Goal: Task Accomplishment & Management: Use online tool/utility

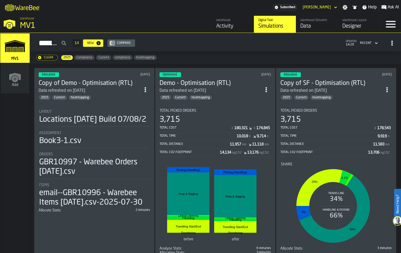
click at [139, 128] on div "Allocated [DATE] Copy of Demo - Optimisation (RTL) Data refreshed on [DATE] 202…" at bounding box center [94, 165] width 120 height 195
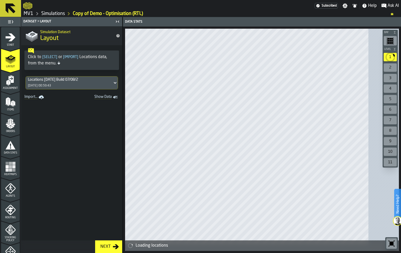
click at [16, 86] on icon "menu Assignment" at bounding box center [10, 80] width 11 height 11
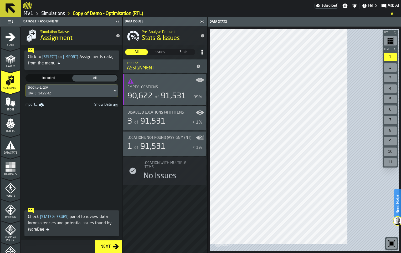
click at [0, 0] on icon "Show Data" at bounding box center [0, 0] width 0 height 0
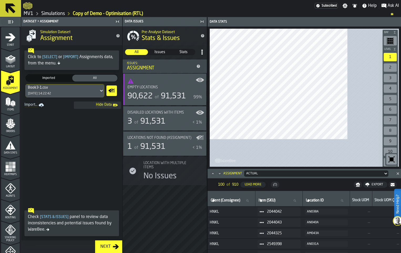
click at [104, 94] on icon at bounding box center [101, 90] width 5 height 6
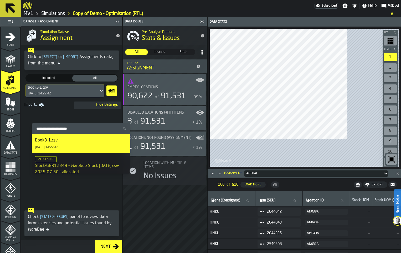
click at [20, 111] on div "Items" at bounding box center [10, 104] width 19 height 14
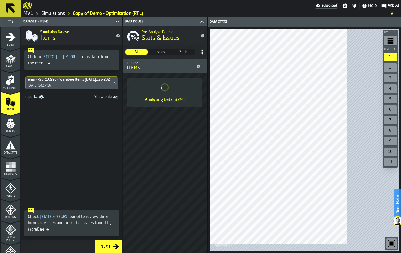
click at [20, 133] on div "Orders" at bounding box center [10, 125] width 19 height 14
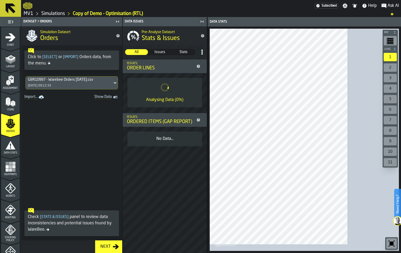
click at [9, 9] on icon at bounding box center [11, 8] width 10 height 10
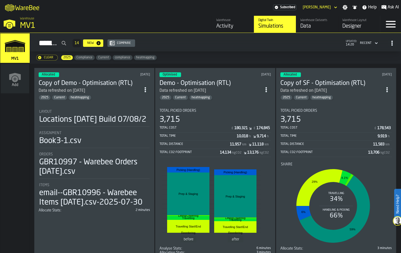
click at [148, 92] on icon "ItemListCard-DashboardItemContainer" at bounding box center [145, 89] width 5 height 5
click at [142, 152] on div "Duplicate" at bounding box center [138, 149] width 27 height 6
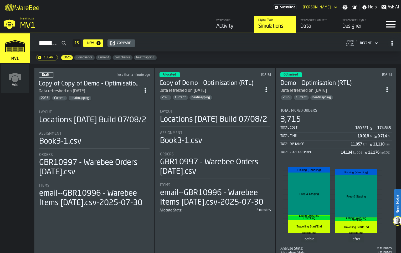
click at [148, 93] on icon "ItemListCard-DashboardItemContainer" at bounding box center [145, 89] width 5 height 5
click at [145, 127] on div "Open" at bounding box center [138, 128] width 27 height 6
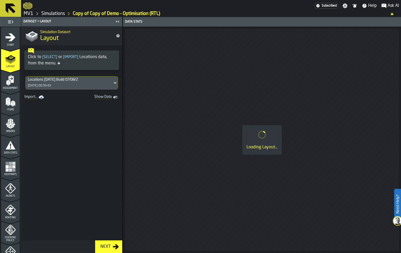
click at [20, 43] on div "Start" at bounding box center [10, 39] width 19 height 14
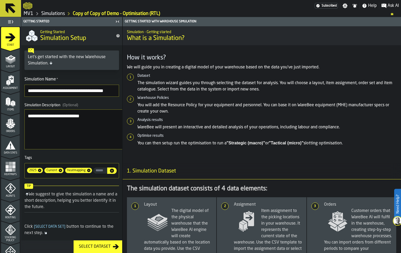
scroll to position [0, 1]
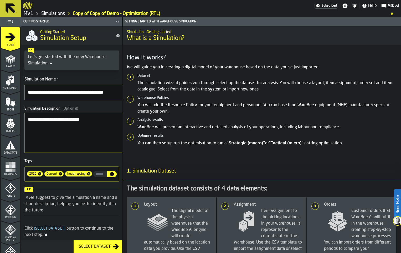
drag, startPoint x: 34, startPoint y: 112, endPoint x: 151, endPoint y: 117, distance: 116.7
click at [122, 117] on section "**********" at bounding box center [71, 128] width 101 height 109
type input "**********"
drag, startPoint x: 124, startPoint y: 147, endPoint x: 86, endPoint y: 149, distance: 37.9
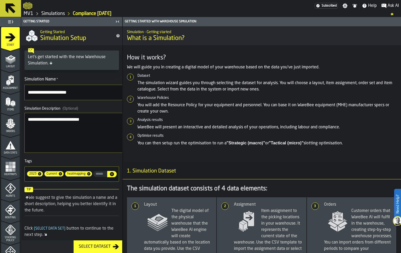
click at [83, 147] on textarea "**********" at bounding box center [82, 133] width 117 height 40
type textarea "**********"
click at [113, 245] on div "Select Dataset" at bounding box center [95, 246] width 36 height 6
click at [16, 64] on icon "menu Layout" at bounding box center [10, 59] width 11 height 11
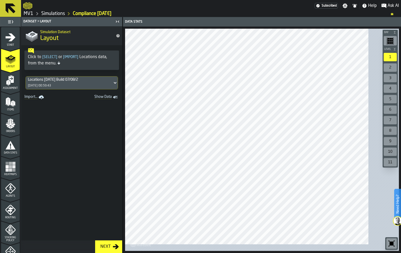
click at [118, 86] on icon at bounding box center [114, 83] width 5 height 6
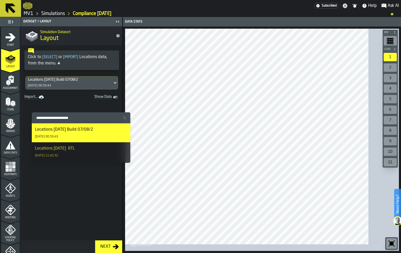
click at [118, 86] on icon at bounding box center [114, 83] width 5 height 6
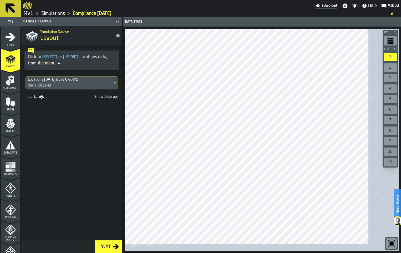
click at [16, 86] on icon "menu Assignment" at bounding box center [10, 80] width 11 height 11
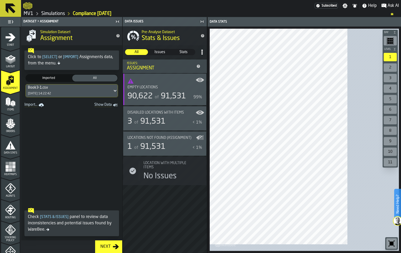
click at [118, 94] on icon at bounding box center [114, 90] width 5 height 6
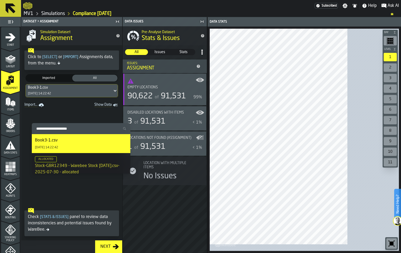
click at [118, 94] on icon at bounding box center [114, 90] width 5 height 6
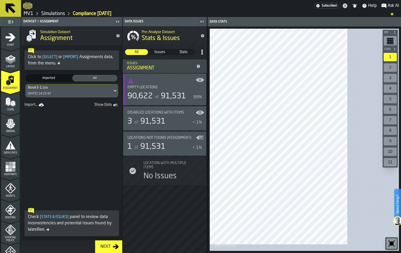
click at [64, 15] on link "Simulations" at bounding box center [53, 14] width 24 height 6
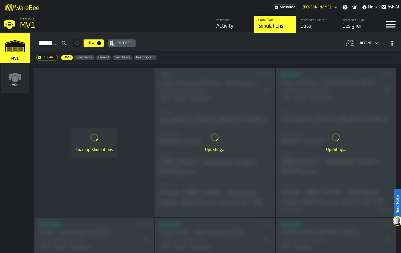
click at [300, 30] on div "Data" at bounding box center [316, 26] width 33 height 7
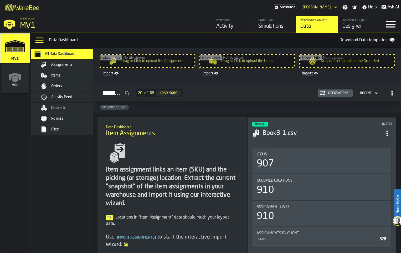
click at [252, 67] on input "Drag or Click to upload the Items" at bounding box center [247, 61] width 94 height 13
click at [338, 67] on input "Drag or Click to upload the Order Set" at bounding box center [347, 61] width 94 height 13
click at [72, 67] on span "Assignments" at bounding box center [61, 64] width 21 height 4
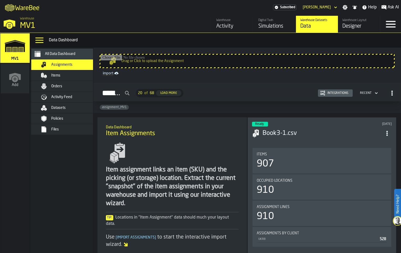
click at [72, 67] on span "Assignments" at bounding box center [61, 64] width 21 height 4
click at [79, 77] on div "Items" at bounding box center [76, 75] width 51 height 4
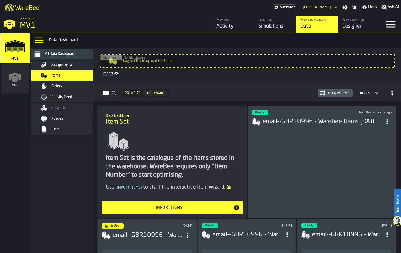
click at [81, 68] on div "Assignments" at bounding box center [71, 64] width 64 height 6
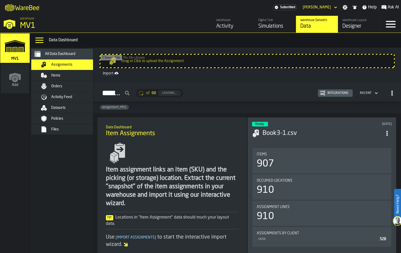
click at [80, 88] on div "Orders" at bounding box center [76, 86] width 51 height 4
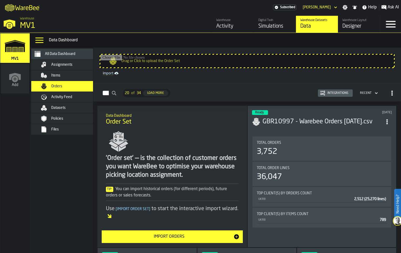
click at [72, 67] on span "Assignments" at bounding box center [61, 64] width 21 height 4
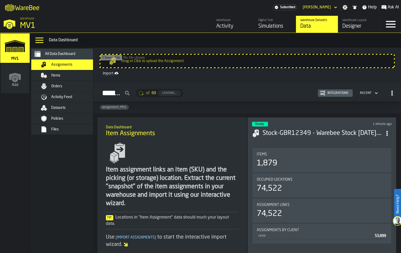
click at [80, 77] on div "Items" at bounding box center [76, 75] width 51 height 4
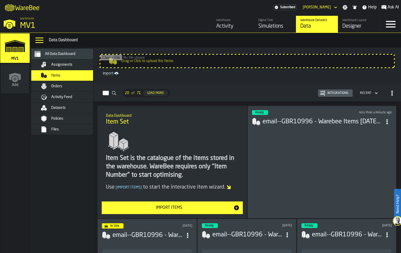
click at [80, 88] on div "Orders" at bounding box center [76, 86] width 51 height 4
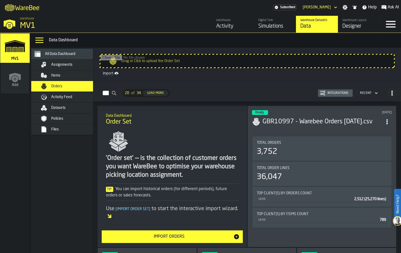
click at [373, 96] on icon "button-Orders" at bounding box center [375, 93] width 5 height 6
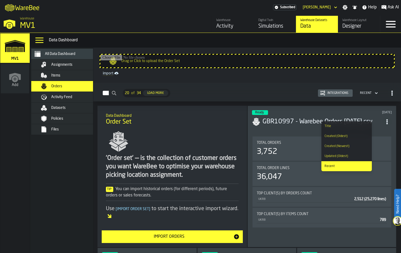
click at [355, 168] on div "Recent" at bounding box center [346, 166] width 44 height 4
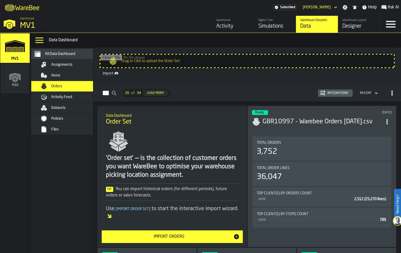
click at [69, 113] on div "Datasets" at bounding box center [68, 107] width 74 height 11
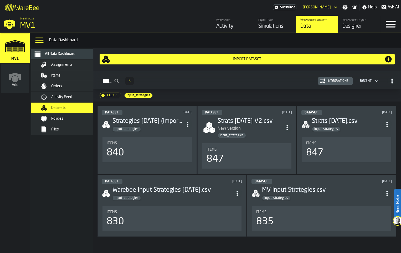
click at [60, 77] on span "Items" at bounding box center [55, 75] width 9 height 4
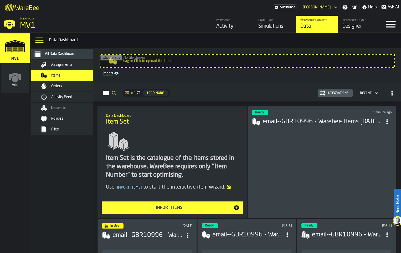
click at [62, 88] on span "Orders" at bounding box center [56, 86] width 11 height 4
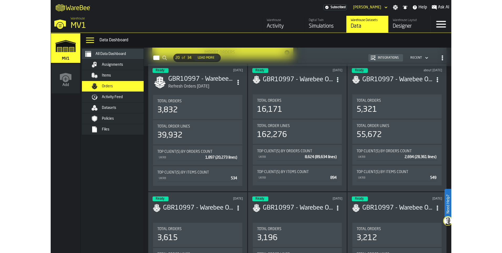
scroll to position [105, 0]
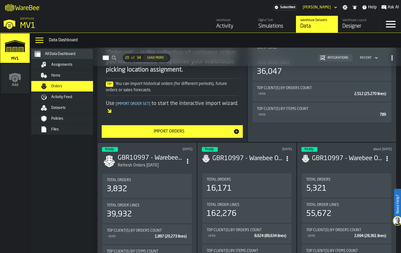
click at [200, 134] on div "Import Orders" at bounding box center [169, 131] width 129 height 6
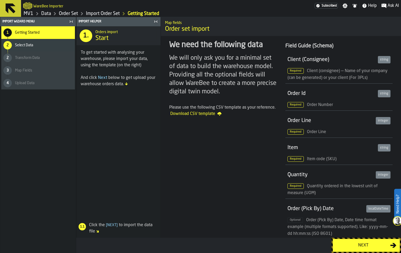
click at [352, 246] on div "Next" at bounding box center [363, 245] width 54 height 6
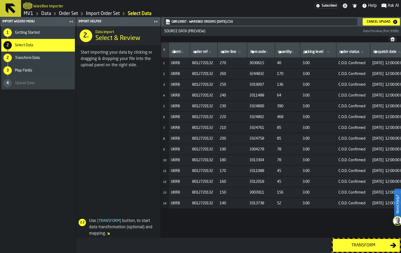
click at [345, 242] on div "Transform" at bounding box center [363, 245] width 54 height 6
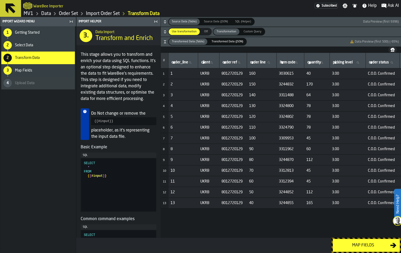
click at [344, 242] on div "Map fields" at bounding box center [363, 245] width 54 height 6
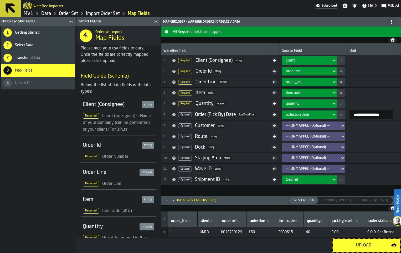
click at [344, 242] on div "Upload" at bounding box center [363, 245] width 55 height 6
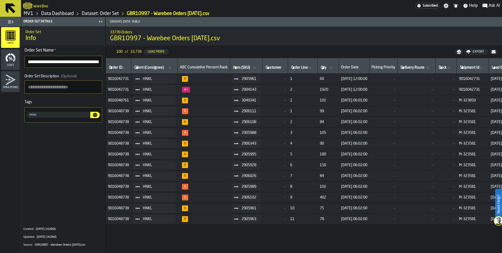
click at [17, 11] on icon at bounding box center [10, 8] width 13 height 13
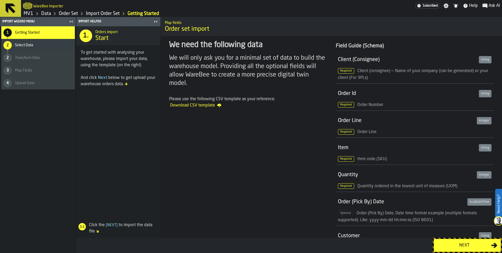
click at [34, 13] on div "WareBee Importer Subscribed Settings Notifications Help Ask AI MV1 Data Order S…" at bounding box center [261, 8] width 481 height 17
click at [33, 15] on link "MV1" at bounding box center [29, 14] width 10 height 6
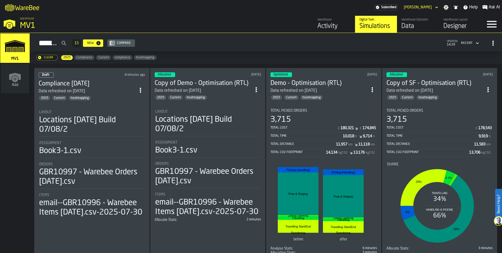
click at [91, 101] on div "heatmapping" at bounding box center [79, 97] width 23 height 5
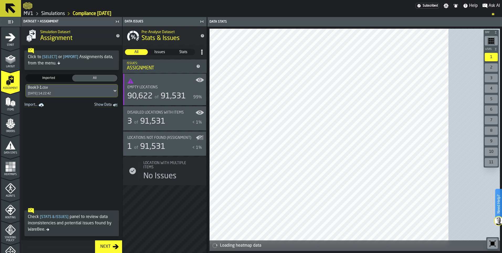
click at [118, 94] on icon at bounding box center [114, 90] width 5 height 6
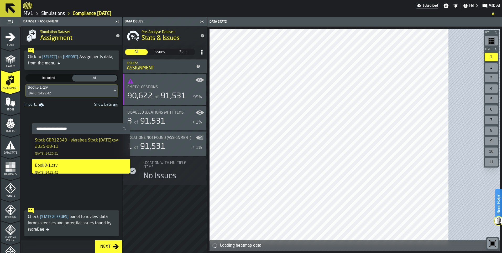
click at [101, 148] on div "Stock-GBR12349 - Warebee Stock [DATE].csv-2025-08-11" at bounding box center [81, 143] width 92 height 13
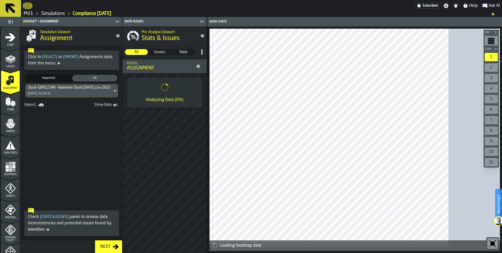
click at [15, 107] on icon "menu Items" at bounding box center [10, 102] width 11 height 11
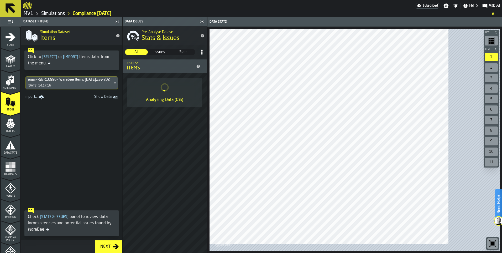
click at [118, 86] on icon at bounding box center [114, 83] width 5 height 6
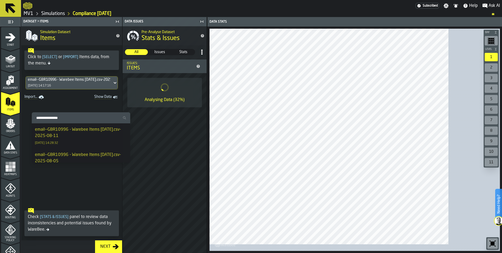
click at [107, 139] on div "email--GBR10996 - Warebee Items [DATE].csv-2025-08-11" at bounding box center [81, 132] width 92 height 13
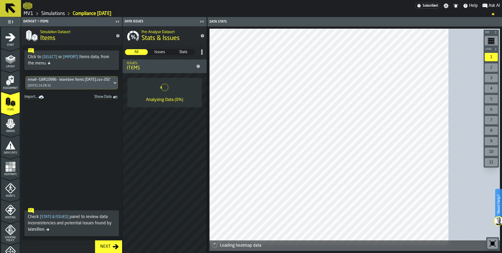
click at [14, 129] on icon "menu Orders" at bounding box center [10, 123] width 11 height 11
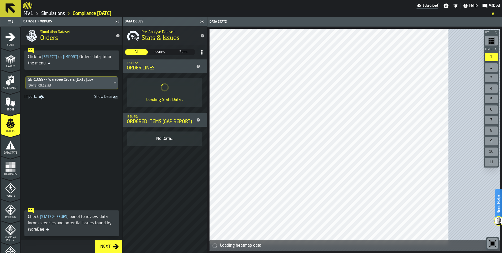
click at [118, 86] on icon at bounding box center [114, 83] width 5 height 6
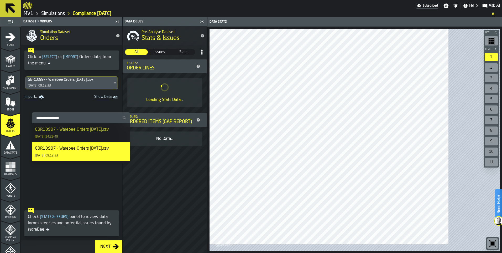
click at [99, 133] on div "GBR10997 - Warebee Orders [DATE].csv" at bounding box center [72, 129] width 74 height 6
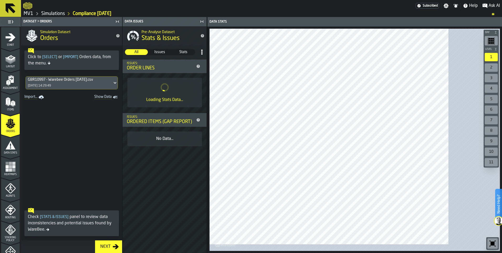
click at [122, 249] on button "Next" at bounding box center [108, 246] width 27 height 13
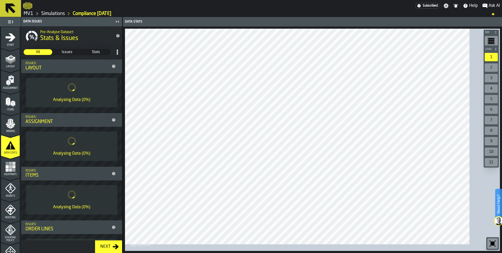
click at [113, 248] on div "Next" at bounding box center [105, 246] width 14 height 6
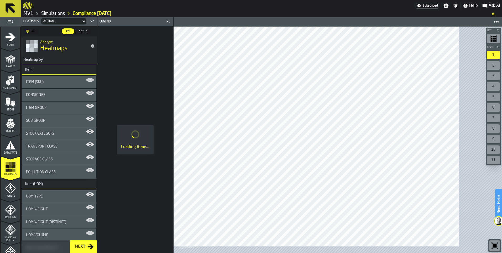
click at [87, 246] on div "Next" at bounding box center [80, 246] width 14 height 6
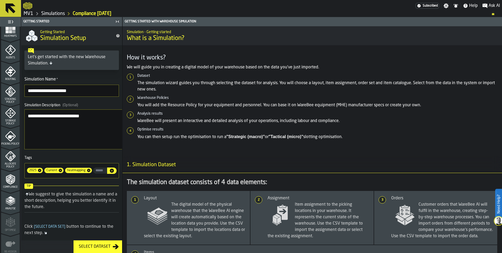
scroll to position [158, 0]
click at [15, 165] on icon "menu Compliance" at bounding box center [10, 159] width 9 height 10
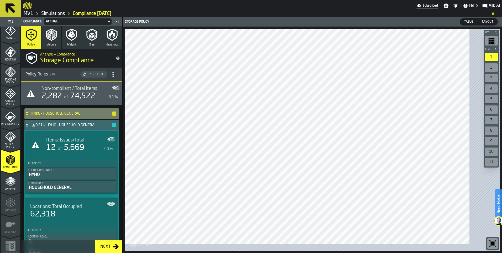
click at [30, 116] on icon at bounding box center [26, 113] width 5 height 4
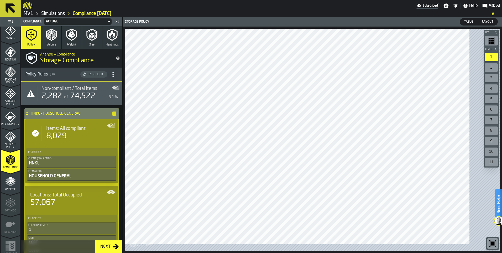
click at [30, 116] on icon at bounding box center [26, 113] width 5 height 4
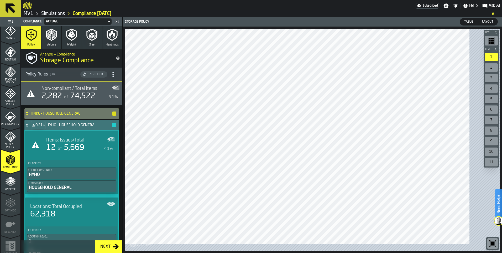
click at [65, 143] on span "Items: Issues/Total" at bounding box center [65, 140] width 38 height 6
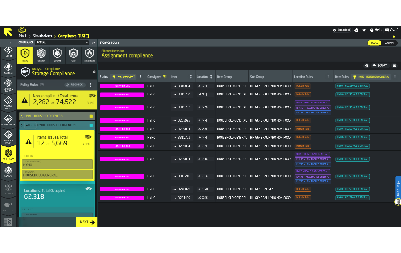
scroll to position [0, 0]
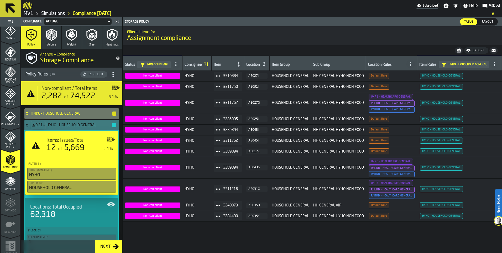
click at [400, 52] on div "Export" at bounding box center [479, 51] width 16 height 4
click at [400, 53] on span "Download (csv)" at bounding box center [474, 50] width 24 height 4
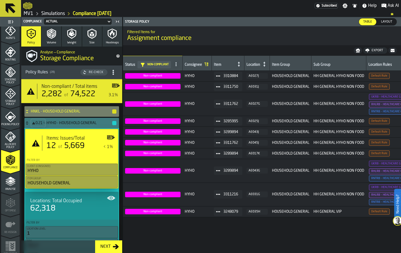
click at [28, 111] on icon at bounding box center [27, 109] width 2 height 1
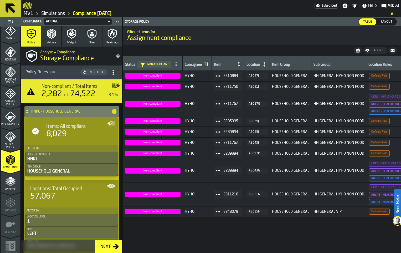
click at [28, 111] on icon at bounding box center [27, 110] width 2 height 1
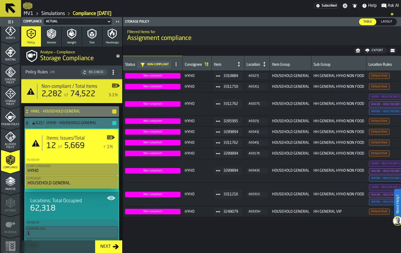
click at [28, 124] on icon at bounding box center [27, 123] width 2 height 1
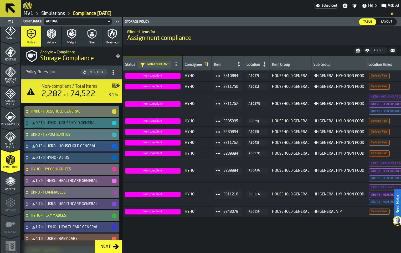
click at [30, 137] on icon at bounding box center [26, 134] width 5 height 4
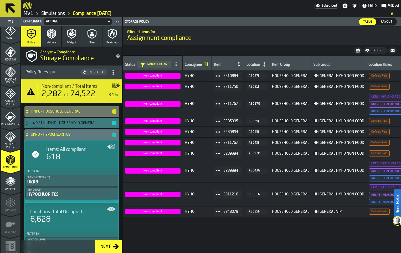
click at [30, 137] on icon at bounding box center [26, 134] width 5 height 4
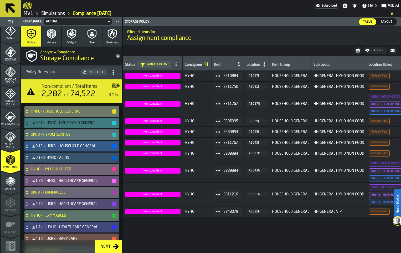
click at [28, 145] on icon at bounding box center [27, 144] width 2 height 1
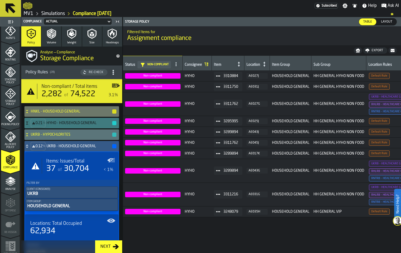
click at [84, 164] on span "Items: Issues/Total" at bounding box center [65, 161] width 38 height 6
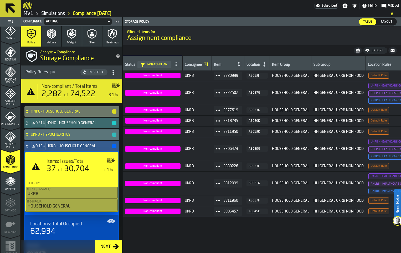
click at [369, 52] on div "Export" at bounding box center [377, 51] width 16 height 4
click at [368, 53] on span "Download (csv)" at bounding box center [373, 50] width 24 height 4
click at [30, 148] on icon at bounding box center [26, 146] width 5 height 4
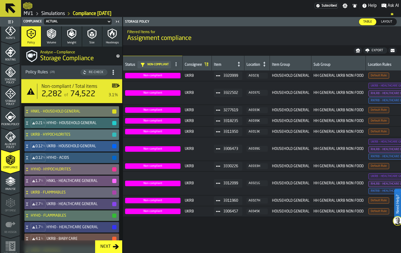
click at [28, 157] on icon at bounding box center [27, 156] width 2 height 1
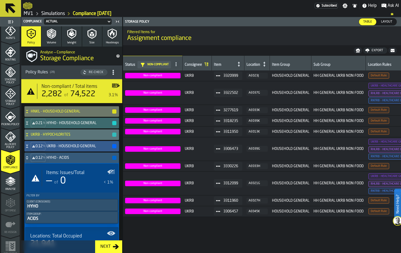
click at [28, 157] on icon at bounding box center [27, 156] width 2 height 1
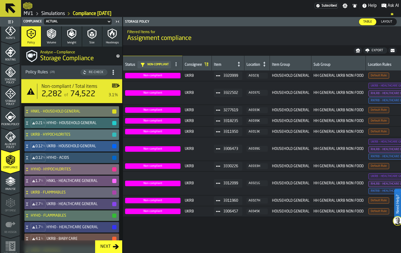
click at [33, 174] on div "HYHO - HYPOCHLORITES" at bounding box center [70, 169] width 92 height 11
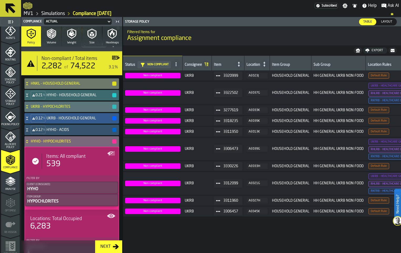
scroll to position [79, 0]
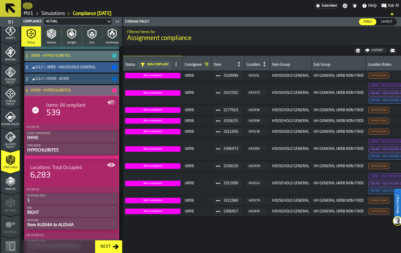
click at [30, 92] on icon at bounding box center [26, 90] width 5 height 4
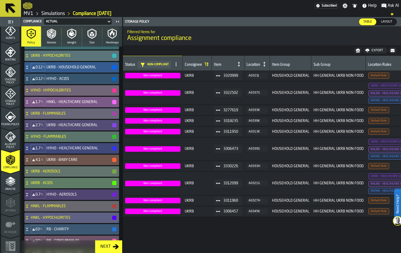
click at [28, 101] on icon at bounding box center [27, 100] width 2 height 1
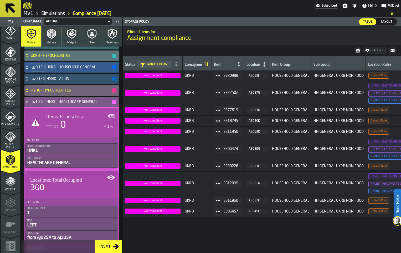
click at [28, 102] on icon at bounding box center [27, 100] width 2 height 1
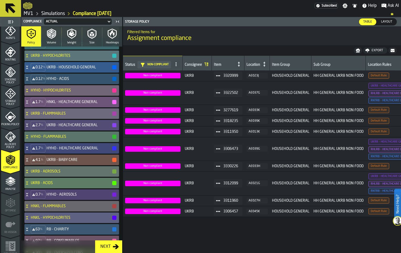
click at [28, 113] on icon at bounding box center [27, 112] width 2 height 1
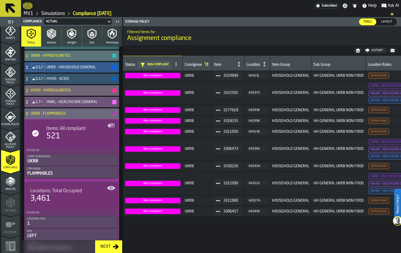
click at [30, 116] on icon at bounding box center [26, 113] width 5 height 4
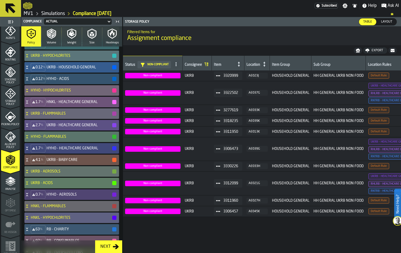
click at [30, 127] on icon at bounding box center [26, 125] width 5 height 4
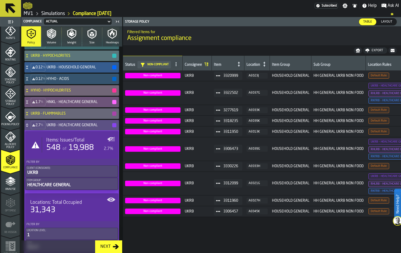
click at [52, 156] on div "Items: Issues/Total 548 of 19,988 2.7%" at bounding box center [71, 145] width 91 height 24
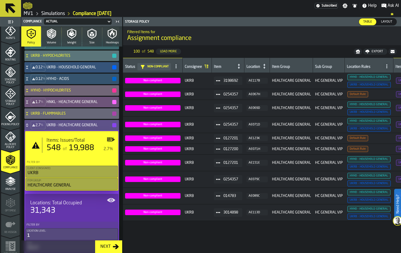
click at [369, 53] on div "Export" at bounding box center [377, 52] width 16 height 4
click at [364, 54] on span "Download (csv)" at bounding box center [373, 51] width 24 height 4
click at [28, 127] on icon at bounding box center [27, 125] width 2 height 1
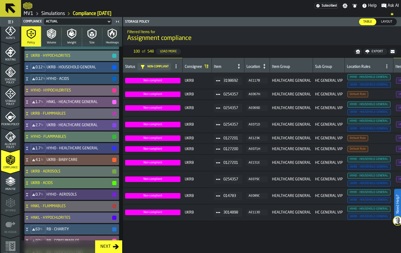
click at [30, 139] on icon at bounding box center [26, 136] width 5 height 4
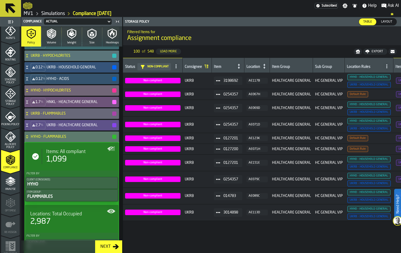
click at [30, 139] on icon at bounding box center [26, 136] width 5 height 4
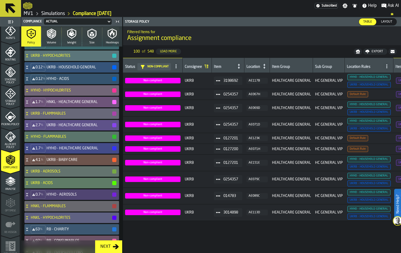
click at [30, 150] on icon at bounding box center [26, 148] width 5 height 4
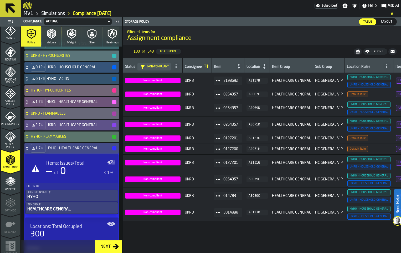
click at [30, 150] on icon at bounding box center [26, 148] width 5 height 4
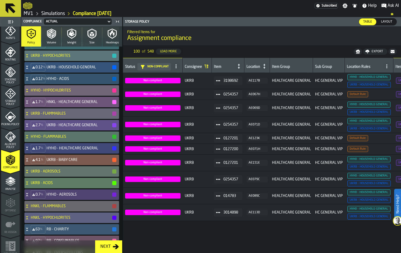
click at [30, 162] on icon at bounding box center [26, 160] width 5 height 4
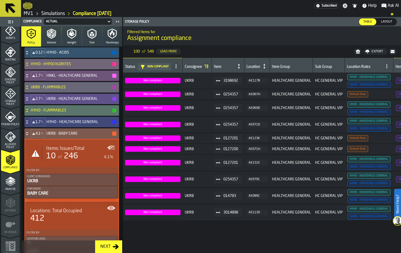
scroll to position [158, 0]
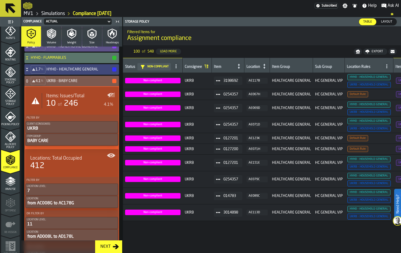
click at [80, 99] on span "Items: Issues/Total" at bounding box center [65, 96] width 38 height 6
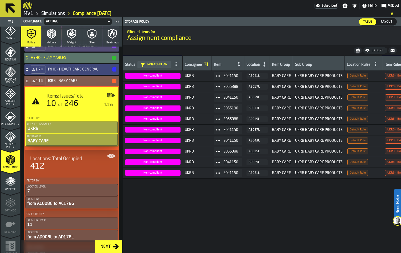
scroll to position [0, 0]
click at [365, 51] on icon "button-Export" at bounding box center [367, 49] width 4 height 2
click at [354, 53] on icon at bounding box center [356, 50] width 4 height 4
click at [30, 83] on icon at bounding box center [26, 81] width 5 height 4
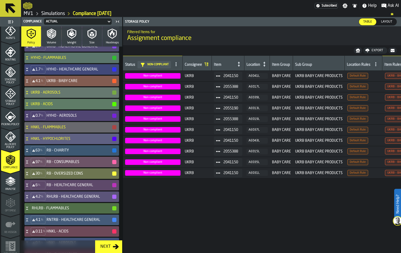
click at [30, 95] on icon at bounding box center [26, 92] width 5 height 4
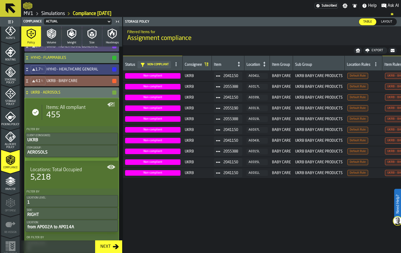
click at [30, 95] on icon at bounding box center [26, 92] width 5 height 4
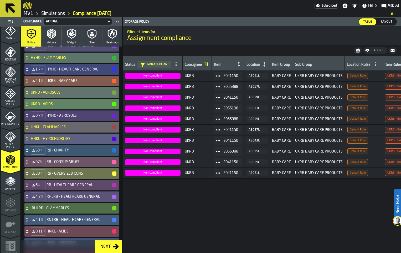
click at [28, 103] on icon at bounding box center [27, 102] width 2 height 1
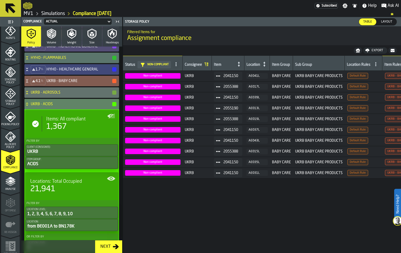
click at [30, 106] on icon at bounding box center [26, 104] width 5 height 4
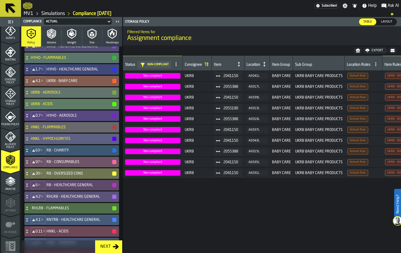
click at [30, 118] on icon at bounding box center [26, 115] width 5 height 4
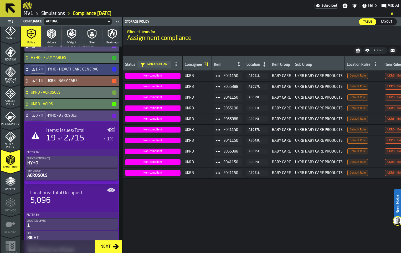
click at [56, 143] on div "19" at bounding box center [50, 137] width 9 height 9
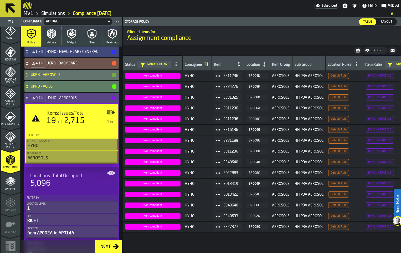
scroll to position [184, 0]
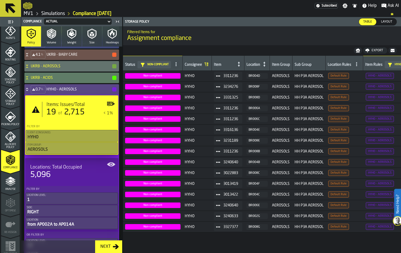
click at [365, 51] on icon "button-Export" at bounding box center [367, 49] width 4 height 2
click at [361, 53] on span "Download (csv)" at bounding box center [373, 50] width 24 height 4
click at [30, 91] on icon at bounding box center [26, 89] width 5 height 4
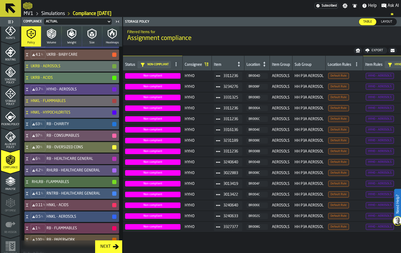
click at [28, 100] on icon at bounding box center [27, 99] width 2 height 1
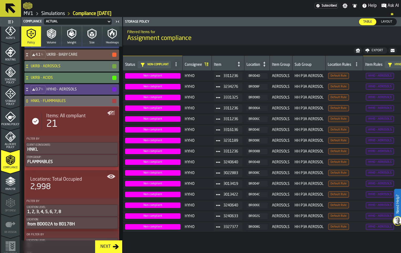
click at [28, 101] on icon at bounding box center [27, 99] width 2 height 1
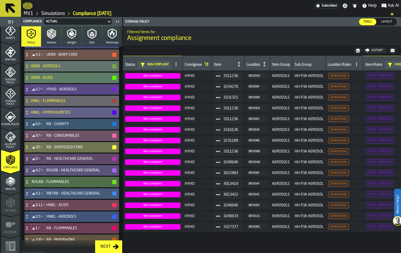
click at [33, 118] on div "HNKL - HYPOCHLORITES" at bounding box center [70, 112] width 92 height 11
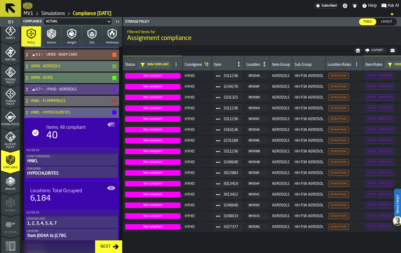
click at [30, 114] on icon at bounding box center [26, 112] width 5 height 4
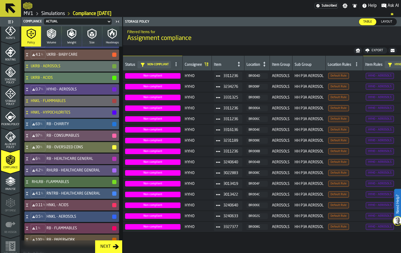
click at [34, 129] on div "63 % RB - CHARITY" at bounding box center [70, 124] width 92 height 11
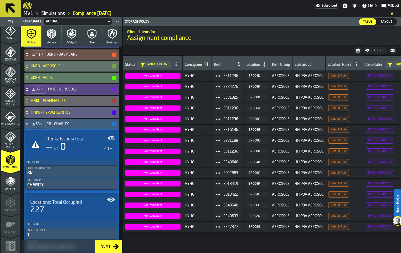
click at [34, 129] on div "63 % RB - CHARITY" at bounding box center [70, 124] width 92 height 11
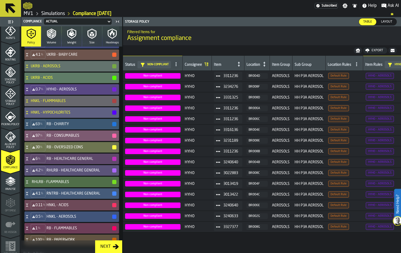
click at [34, 141] on div "97 % RB - CONSUMABLES" at bounding box center [70, 135] width 92 height 11
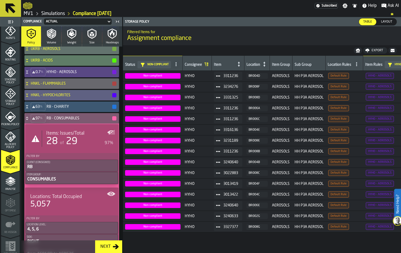
scroll to position [210, 0]
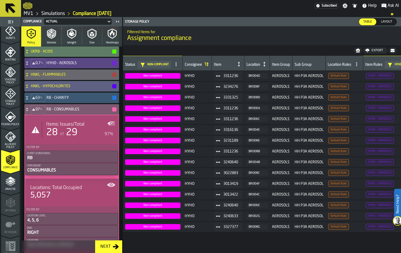
click at [54, 138] on div "Items: Issues/Total 28 of 29 97%" at bounding box center [77, 129] width 71 height 16
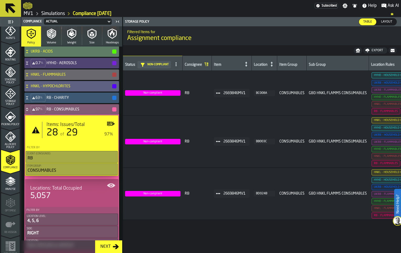
click at [369, 52] on div "Export" at bounding box center [377, 51] width 16 height 4
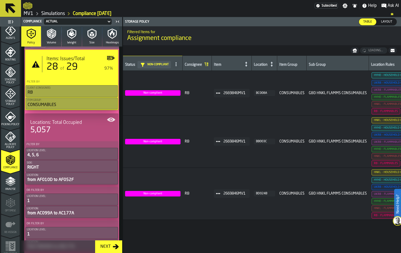
scroll to position [289, 0]
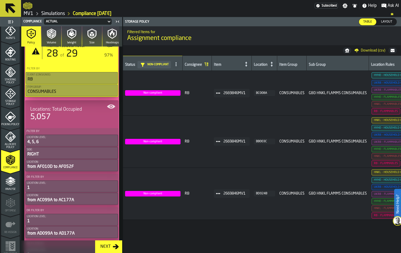
click at [30, 33] on icon at bounding box center [26, 30] width 5 height 4
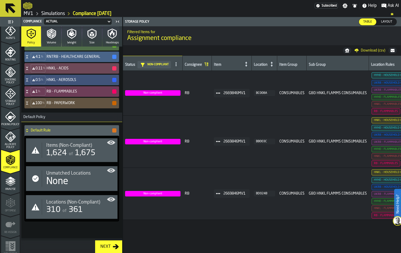
scroll to position [341, 0]
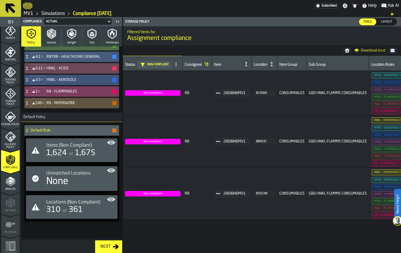
click at [40, 93] on span "%" at bounding box center [39, 92] width 3 height 4
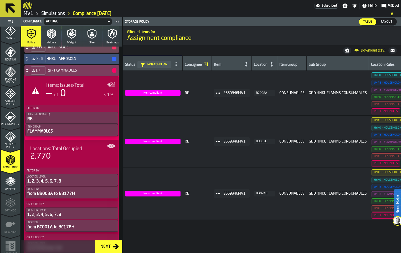
click at [30, 72] on icon at bounding box center [26, 70] width 5 height 4
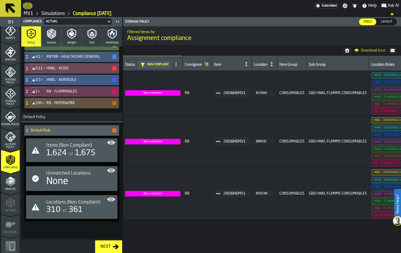
click at [30, 82] on icon at bounding box center [26, 80] width 5 height 4
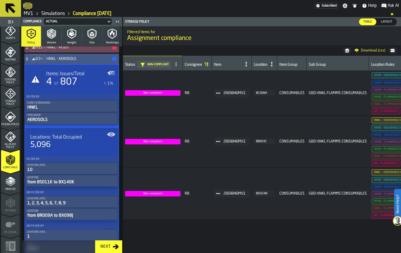
click at [67, 87] on div "of 807" at bounding box center [65, 82] width 24 height 11
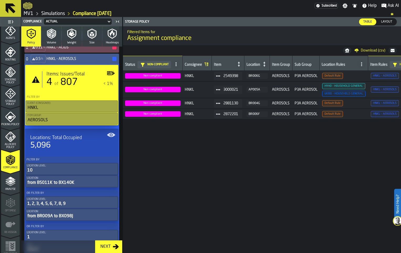
click at [362, 53] on span "Download (csv)" at bounding box center [373, 50] width 24 height 4
click at [369, 52] on div "Export" at bounding box center [377, 51] width 16 height 4
click at [362, 53] on span "Download (csv)" at bounding box center [373, 50] width 24 height 4
click at [30, 61] on icon at bounding box center [26, 59] width 5 height 4
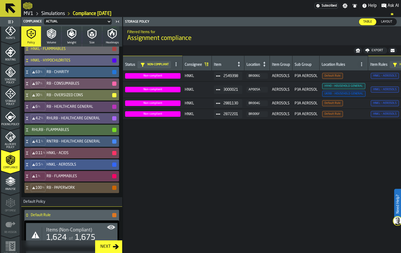
scroll to position [210, 0]
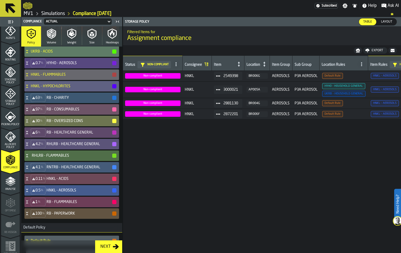
click at [110, 65] on h4 "HYHO - AEROSOLS" at bounding box center [78, 63] width 65 height 4
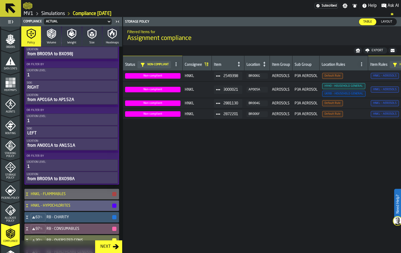
scroll to position [105, 0]
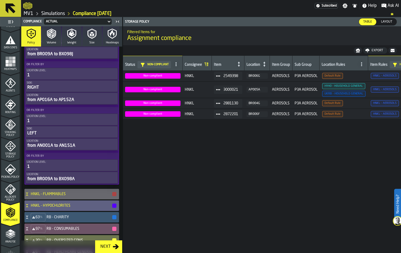
click at [14, 151] on icon "menu Storage Policy" at bounding box center [10, 146] width 11 height 11
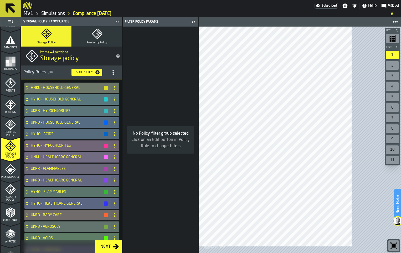
click at [116, 75] on icon "title-section-[object Object]" at bounding box center [113, 72] width 5 height 5
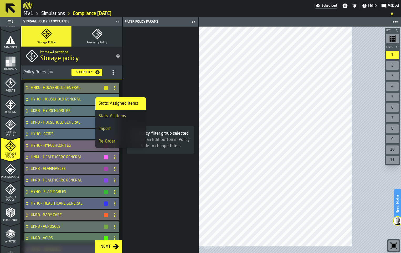
click at [131, 132] on div "Import" at bounding box center [120, 129] width 44 height 6
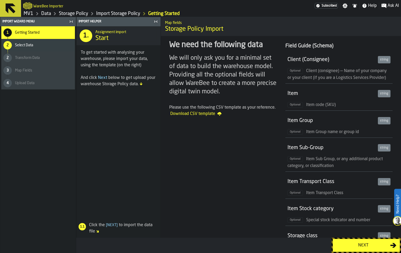
click at [352, 243] on div "Next" at bounding box center [363, 245] width 54 height 6
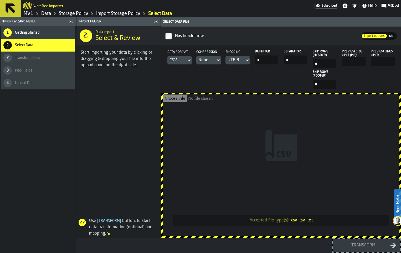
type input "**********"
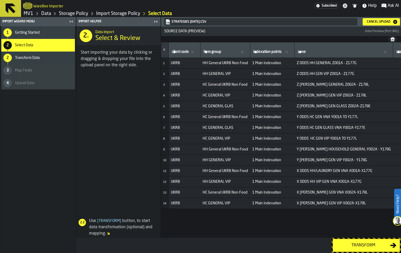
click at [352, 245] on div "Transform" at bounding box center [363, 245] width 54 height 6
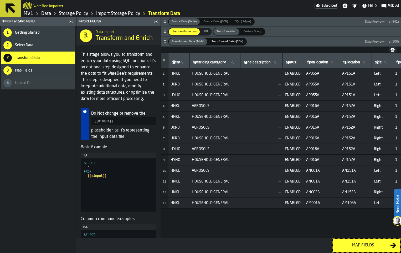
click at [352, 245] on div "Map fields" at bounding box center [363, 245] width 54 height 6
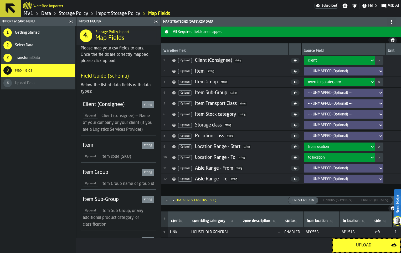
click at [352, 245] on div "Upload" at bounding box center [363, 245] width 55 height 6
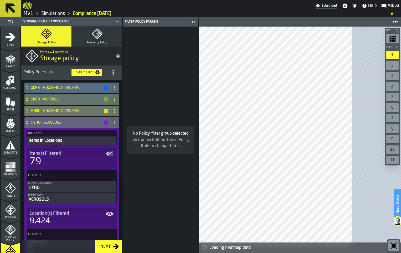
click at [113, 246] on div "Next" at bounding box center [105, 246] width 14 height 6
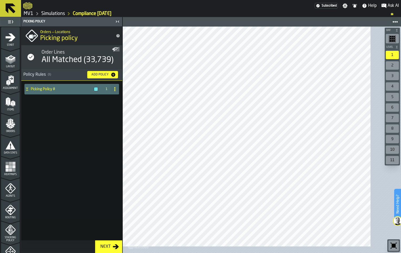
click at [113, 243] on div "Next" at bounding box center [105, 246] width 14 height 6
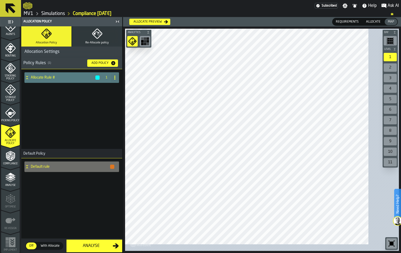
scroll to position [210, 0]
click at [16, 161] on icon "menu Compliance" at bounding box center [10, 155] width 11 height 11
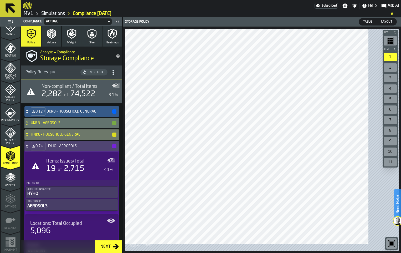
click at [30, 113] on icon at bounding box center [26, 111] width 5 height 4
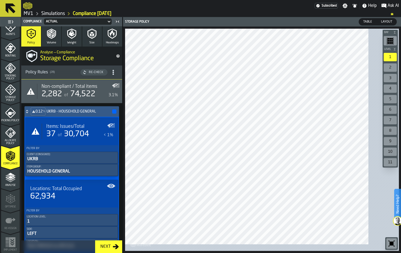
click at [30, 113] on icon at bounding box center [26, 111] width 5 height 4
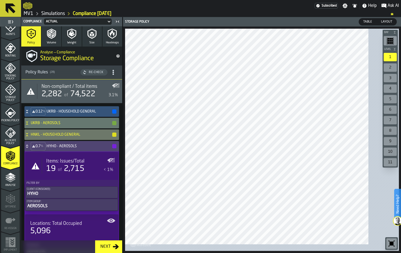
click at [35, 128] on div "UKRB - AEROSOLS" at bounding box center [70, 123] width 92 height 11
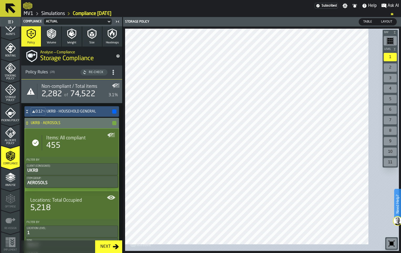
click at [35, 128] on div "UKRB - AEROSOLS" at bounding box center [70, 123] width 92 height 11
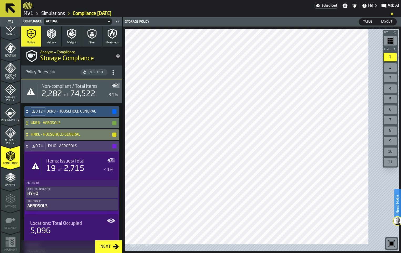
click at [38, 140] on div "HNKL - HOUSEHOLD GENERAL" at bounding box center [70, 134] width 92 height 11
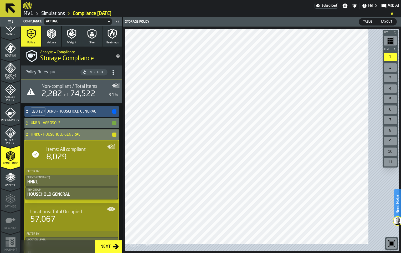
click at [38, 140] on div "HNKL - HOUSEHOLD GENERAL" at bounding box center [70, 134] width 92 height 11
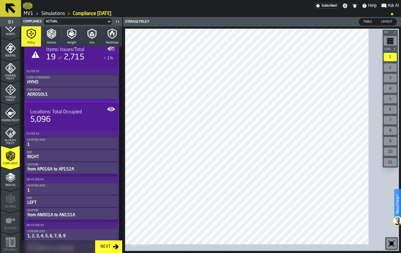
scroll to position [79, 0]
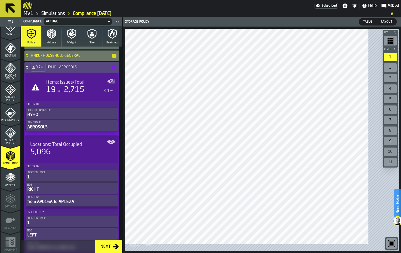
click at [81, 99] on div "Items: Issues/Total 19 of 2,715 < 1%" at bounding box center [71, 87] width 91 height 24
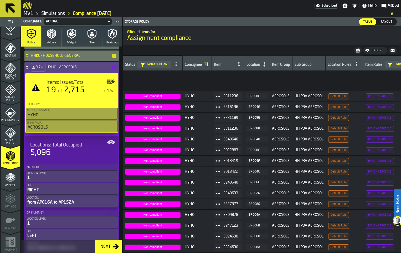
scroll to position [91, 0]
